Goal: Obtain resource: Download file/media

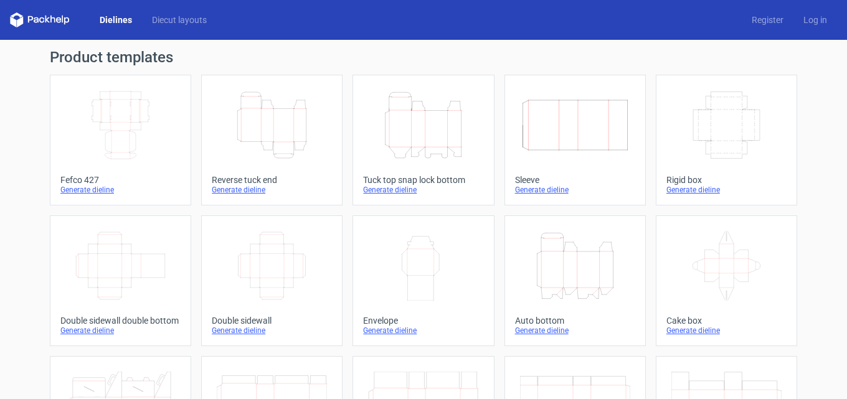
click at [240, 185] on div "Generate dieline" at bounding box center [272, 190] width 120 height 10
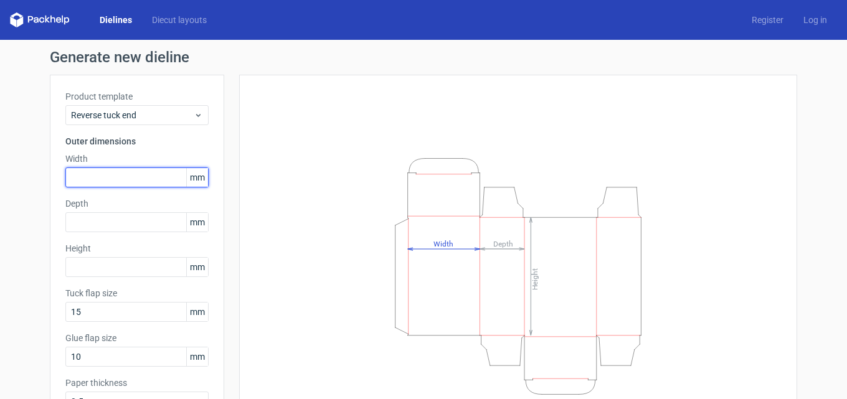
click at [140, 179] on input "text" at bounding box center [136, 178] width 143 height 20
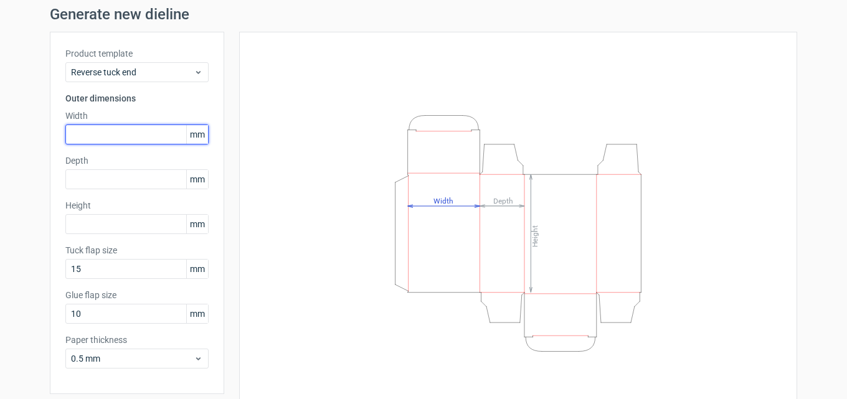
scroll to position [62, 0]
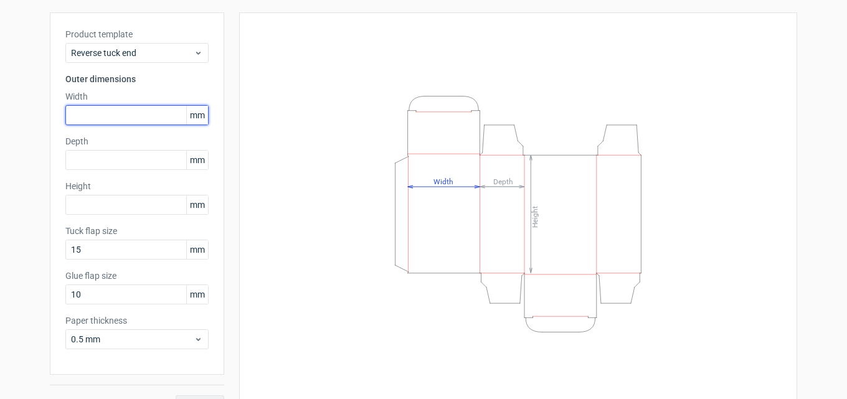
type input "9"
type input "70"
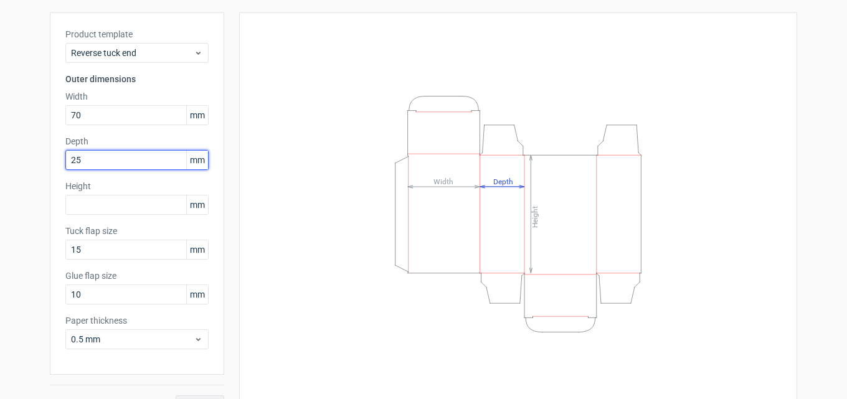
type input "25"
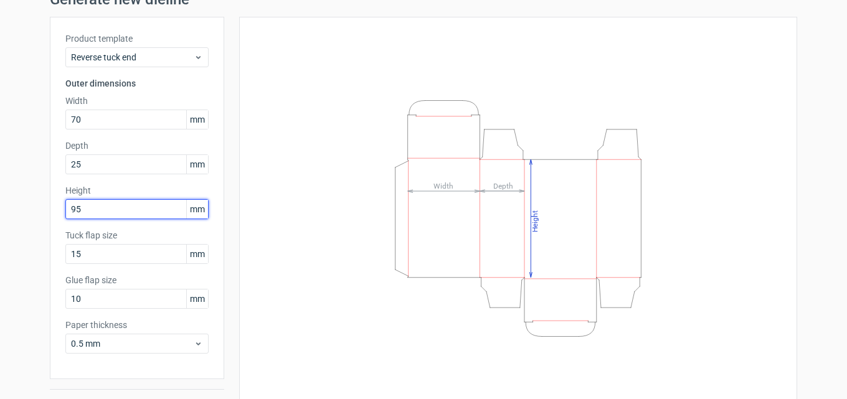
scroll to position [88, 0]
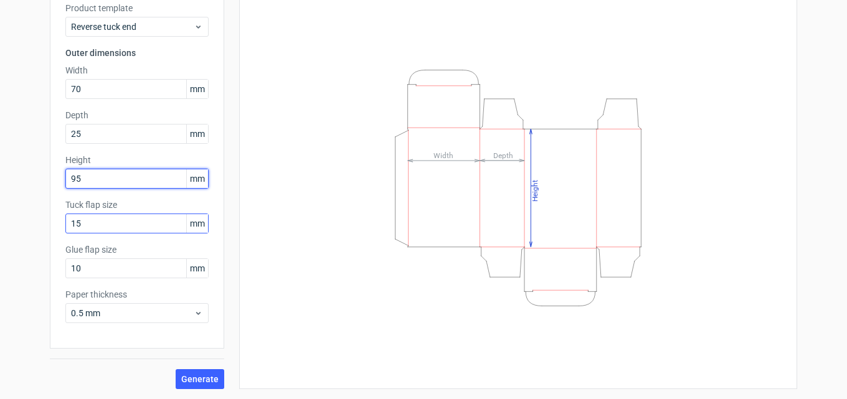
type input "95"
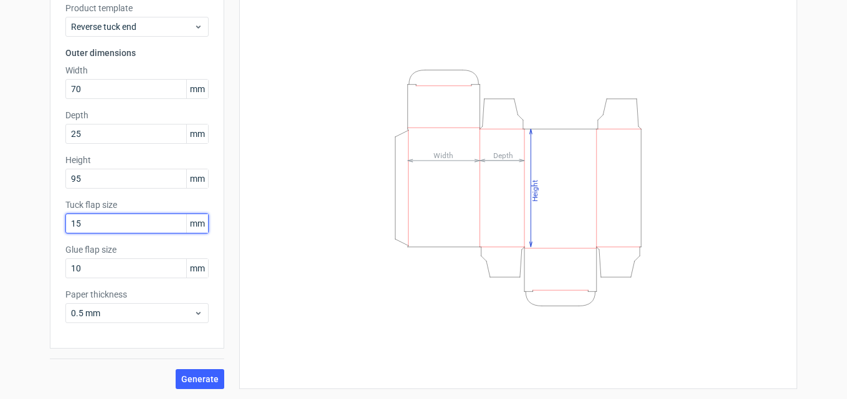
click at [118, 223] on input "15" at bounding box center [136, 224] width 143 height 20
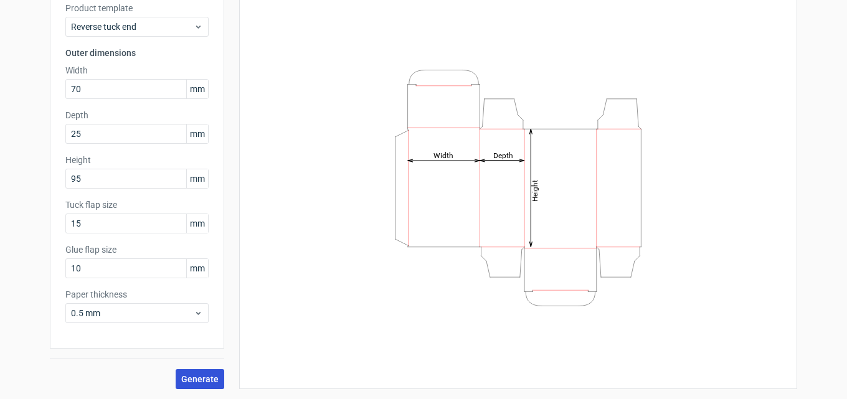
click at [202, 379] on span "Generate" at bounding box center [199, 379] width 37 height 9
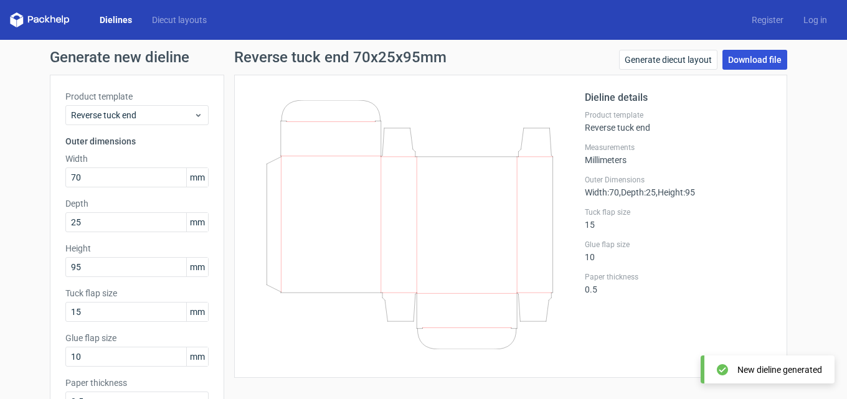
click at [759, 64] on link "Download file" at bounding box center [755, 60] width 65 height 20
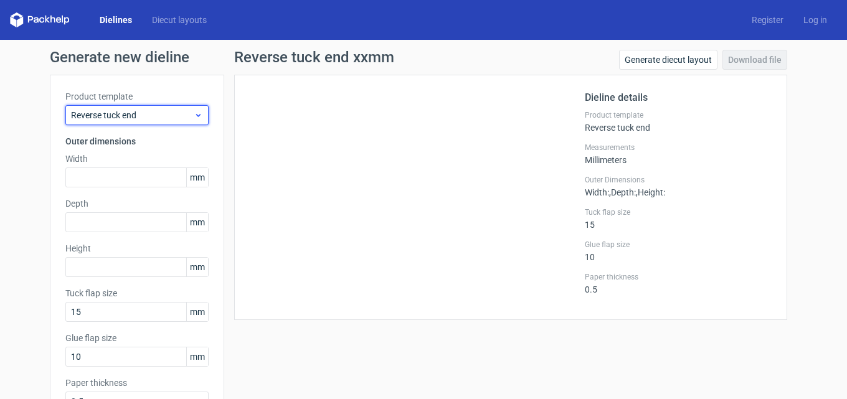
click at [176, 117] on span "Reverse tuck end" at bounding box center [132, 115] width 123 height 12
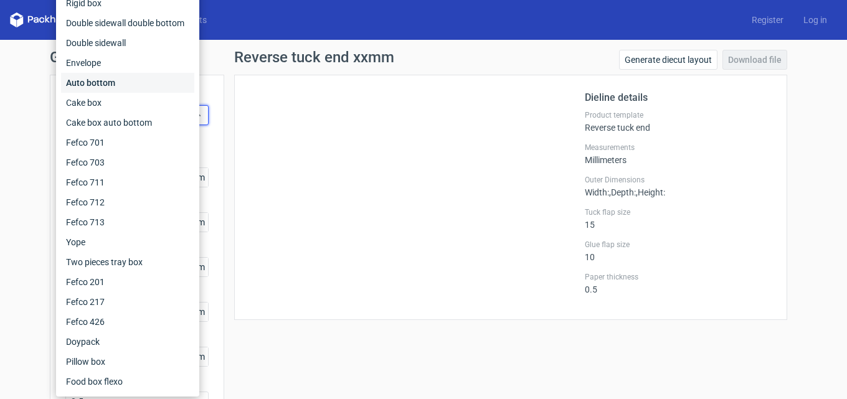
click at [108, 81] on div "Auto bottom" at bounding box center [127, 83] width 133 height 20
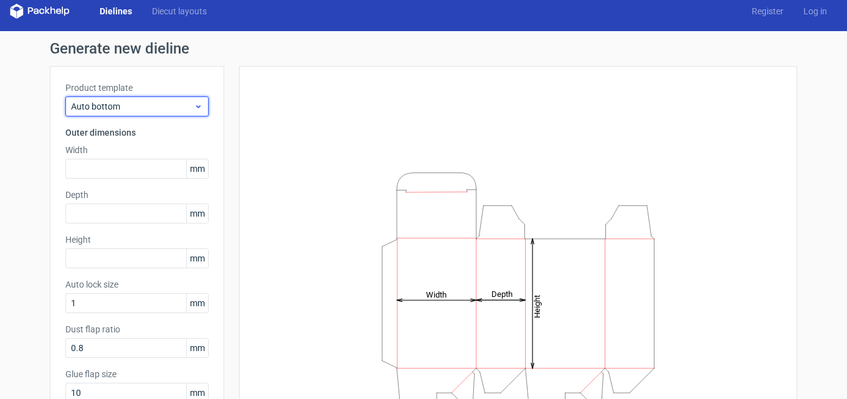
click at [147, 98] on div "Auto bottom" at bounding box center [136, 107] width 143 height 20
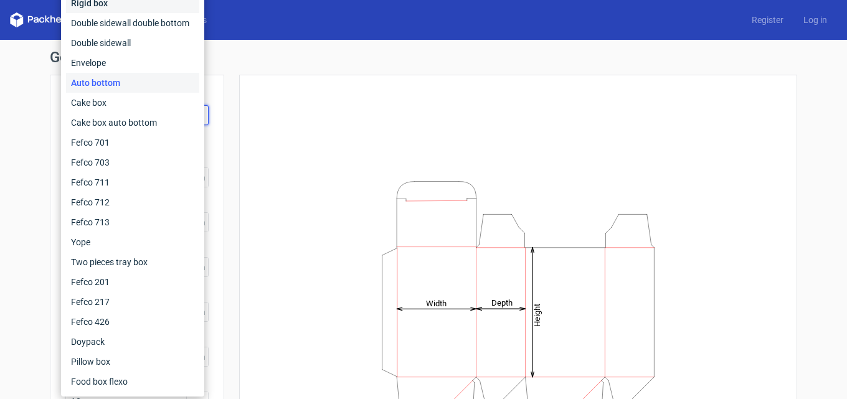
click at [120, 4] on div "Rigid box" at bounding box center [132, 3] width 133 height 20
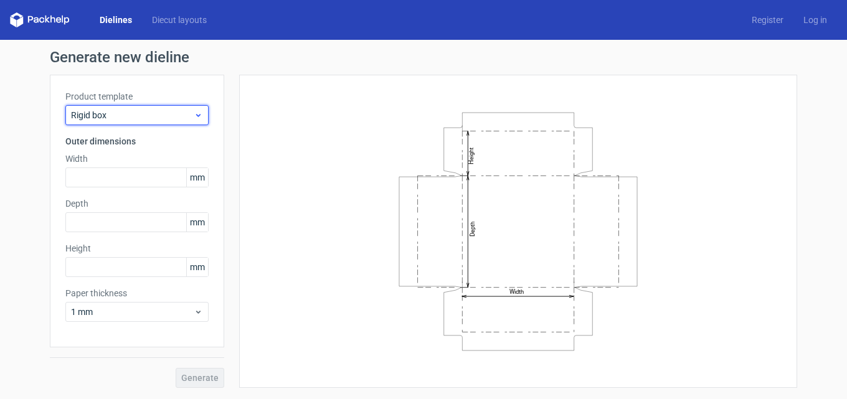
click at [161, 112] on span "Rigid box" at bounding box center [132, 115] width 123 height 12
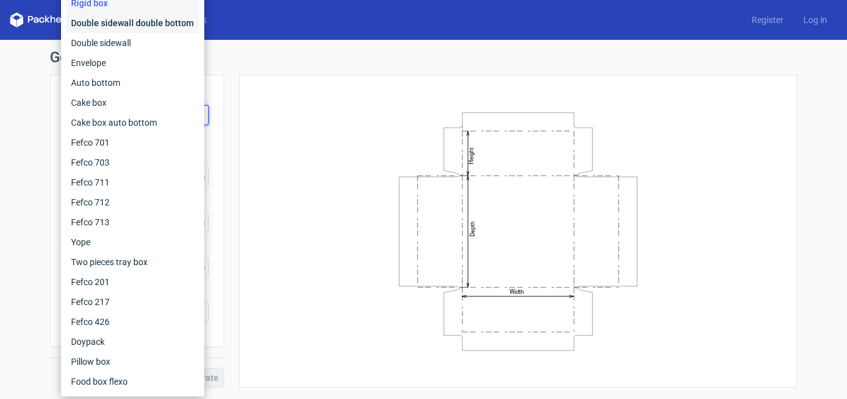
click at [130, 21] on div "Double sidewall double bottom" at bounding box center [132, 23] width 133 height 20
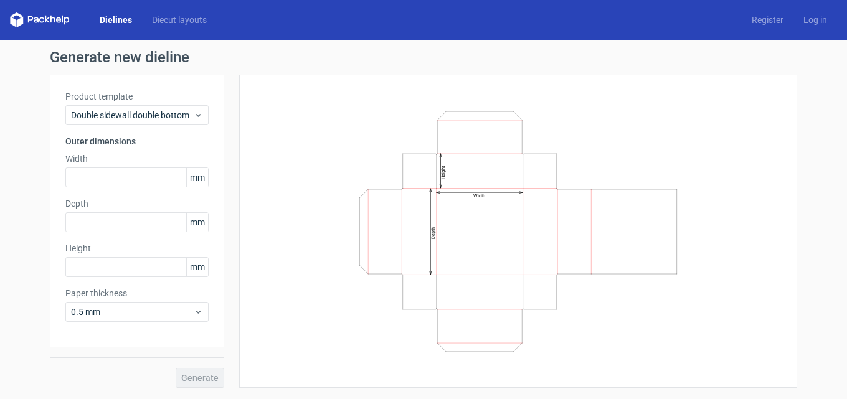
click at [163, 95] on label "Product template" at bounding box center [136, 96] width 143 height 12
drag, startPoint x: 161, startPoint y: 102, endPoint x: 155, endPoint y: 110, distance: 10.2
click at [161, 103] on div "Product template Double sidewall double bottom" at bounding box center [136, 107] width 143 height 35
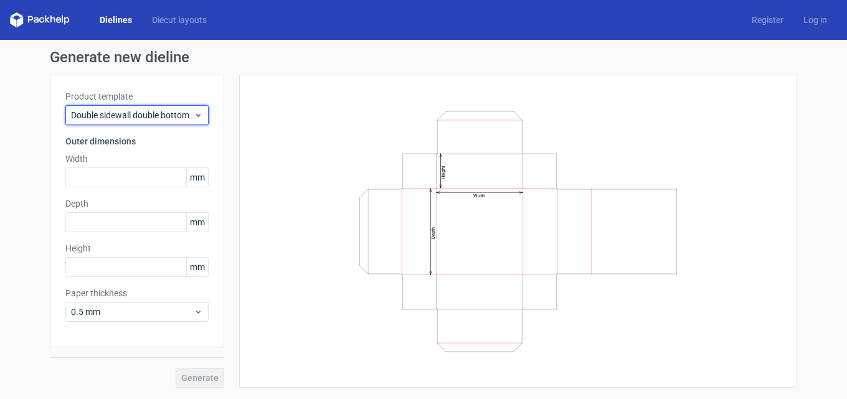
click at [154, 111] on span "Double sidewall double bottom" at bounding box center [132, 115] width 123 height 12
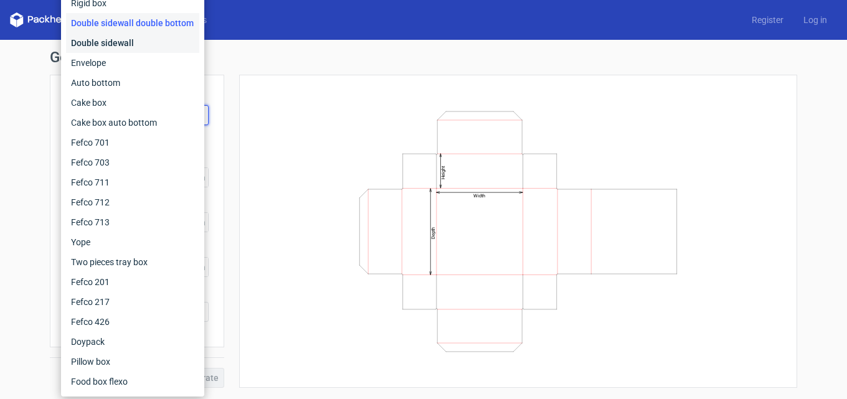
click at [121, 47] on div "Double sidewall" at bounding box center [132, 43] width 133 height 20
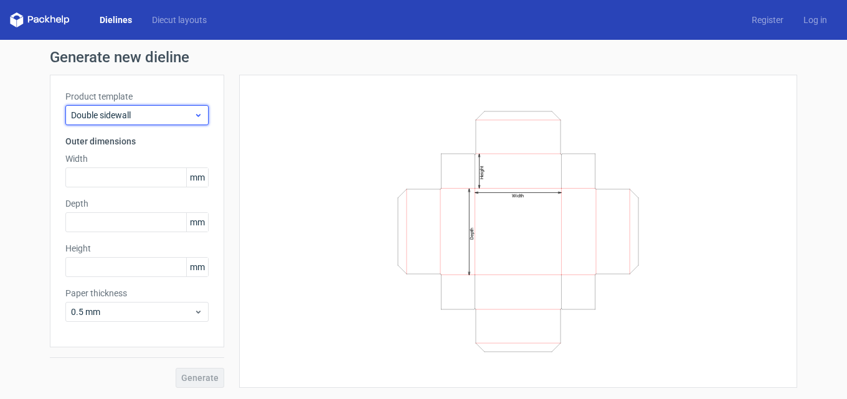
click at [151, 117] on span "Double sidewall" at bounding box center [132, 115] width 123 height 12
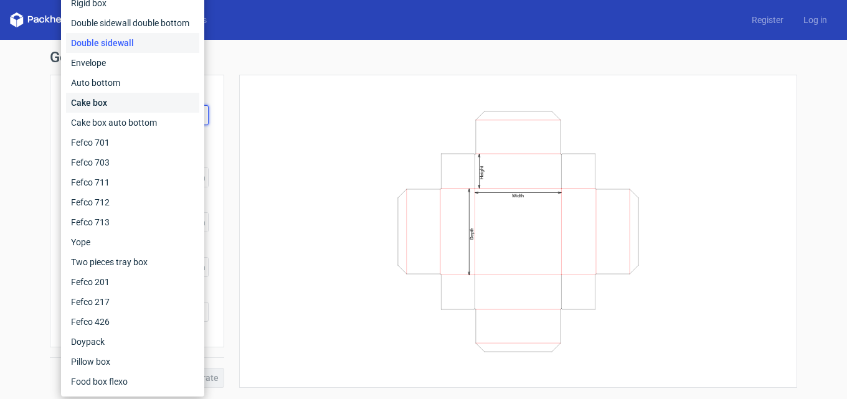
click at [142, 105] on div "Cake box" at bounding box center [132, 103] width 133 height 20
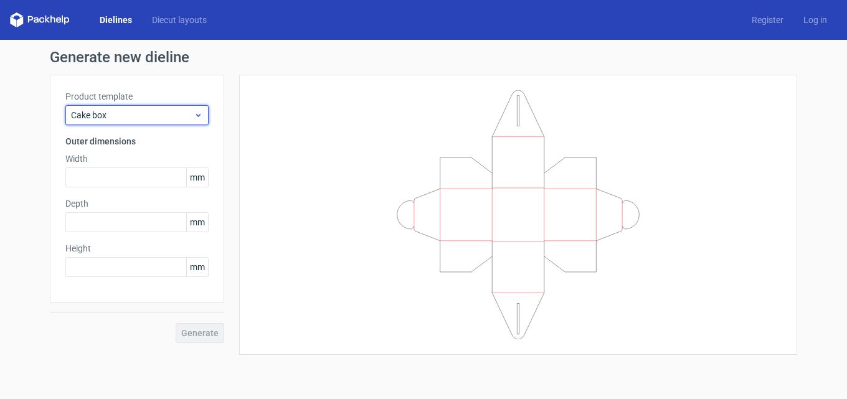
click at [128, 112] on span "Cake box" at bounding box center [132, 115] width 123 height 12
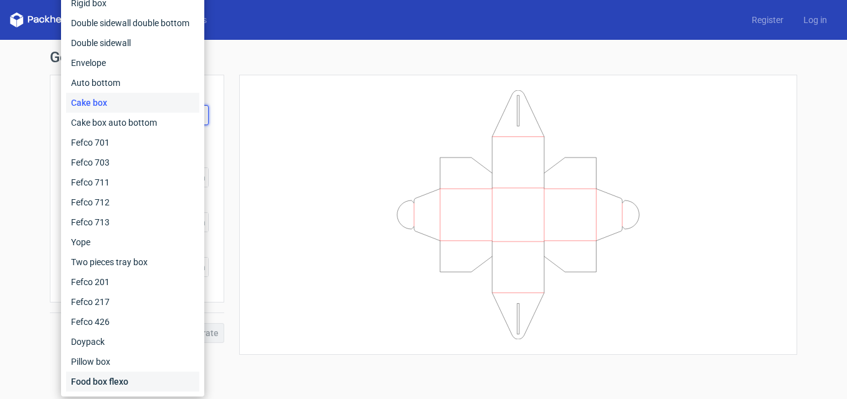
click at [113, 378] on div "Food box flexo" at bounding box center [132, 382] width 133 height 20
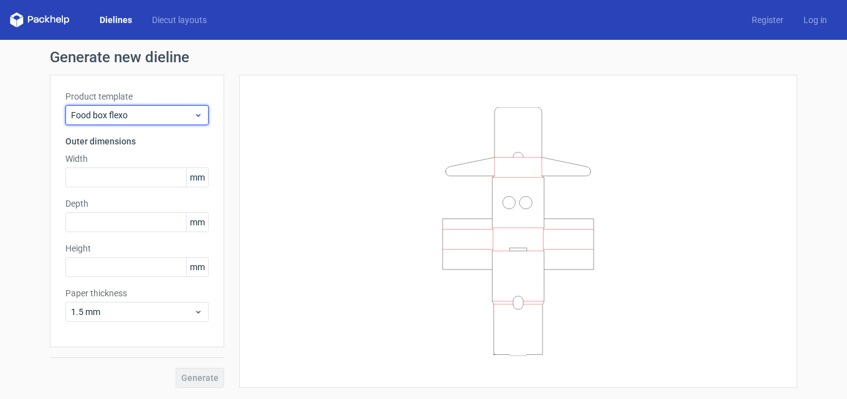
click at [93, 107] on div "Food box flexo" at bounding box center [136, 115] width 143 height 20
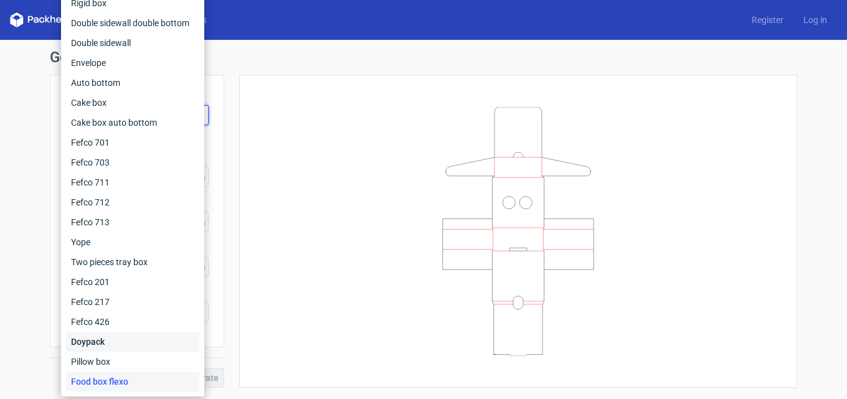
click at [100, 351] on div "Doypack" at bounding box center [132, 342] width 133 height 20
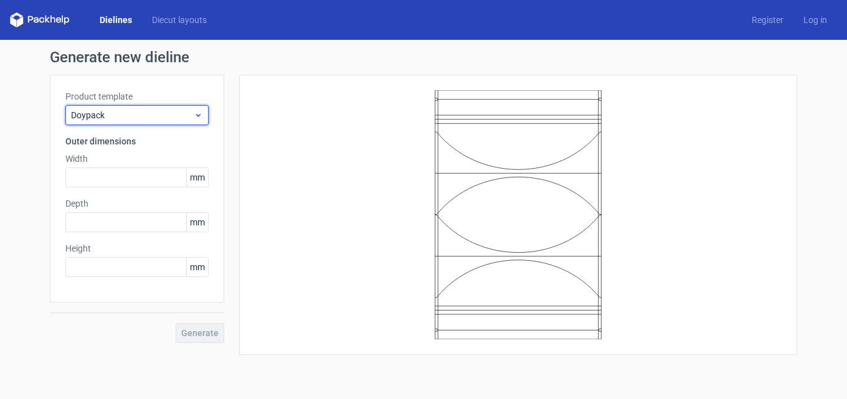
click at [136, 107] on div "Doypack" at bounding box center [136, 115] width 143 height 20
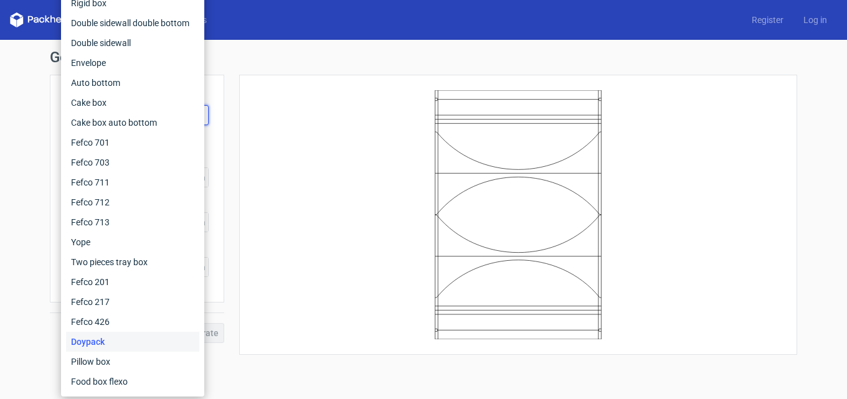
click at [321, 192] on div at bounding box center [518, 214] width 527 height 249
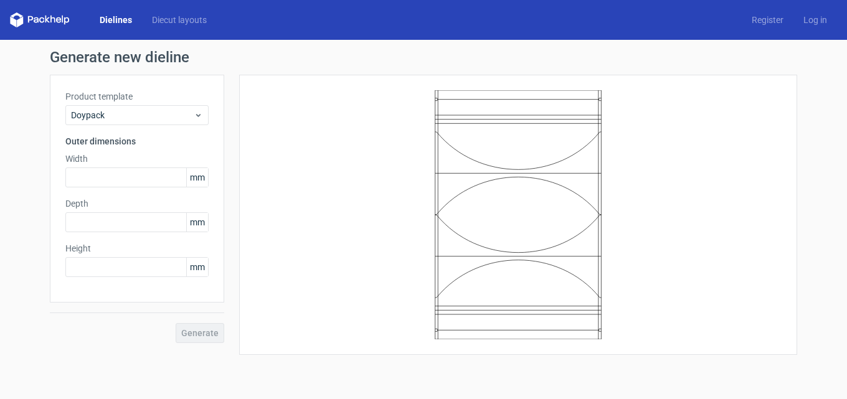
click at [31, 16] on icon at bounding box center [30, 19] width 5 height 7
click at [179, 24] on link "Diecut layouts" at bounding box center [179, 20] width 75 height 12
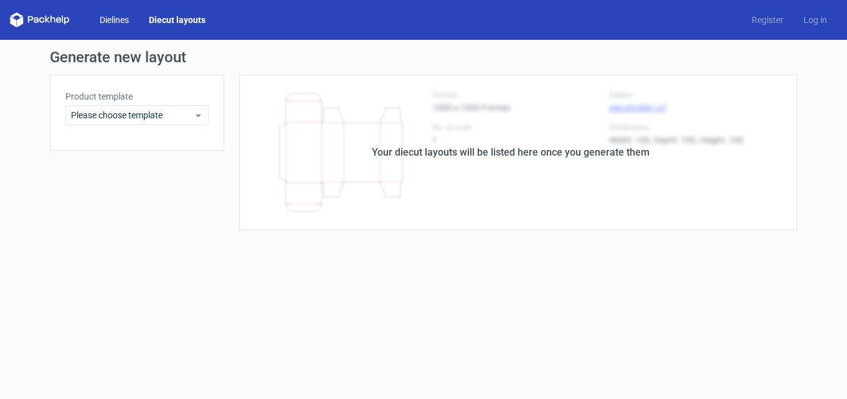
click at [117, 18] on link "Dielines" at bounding box center [114, 20] width 49 height 12
